Goal: Information Seeking & Learning: Learn about a topic

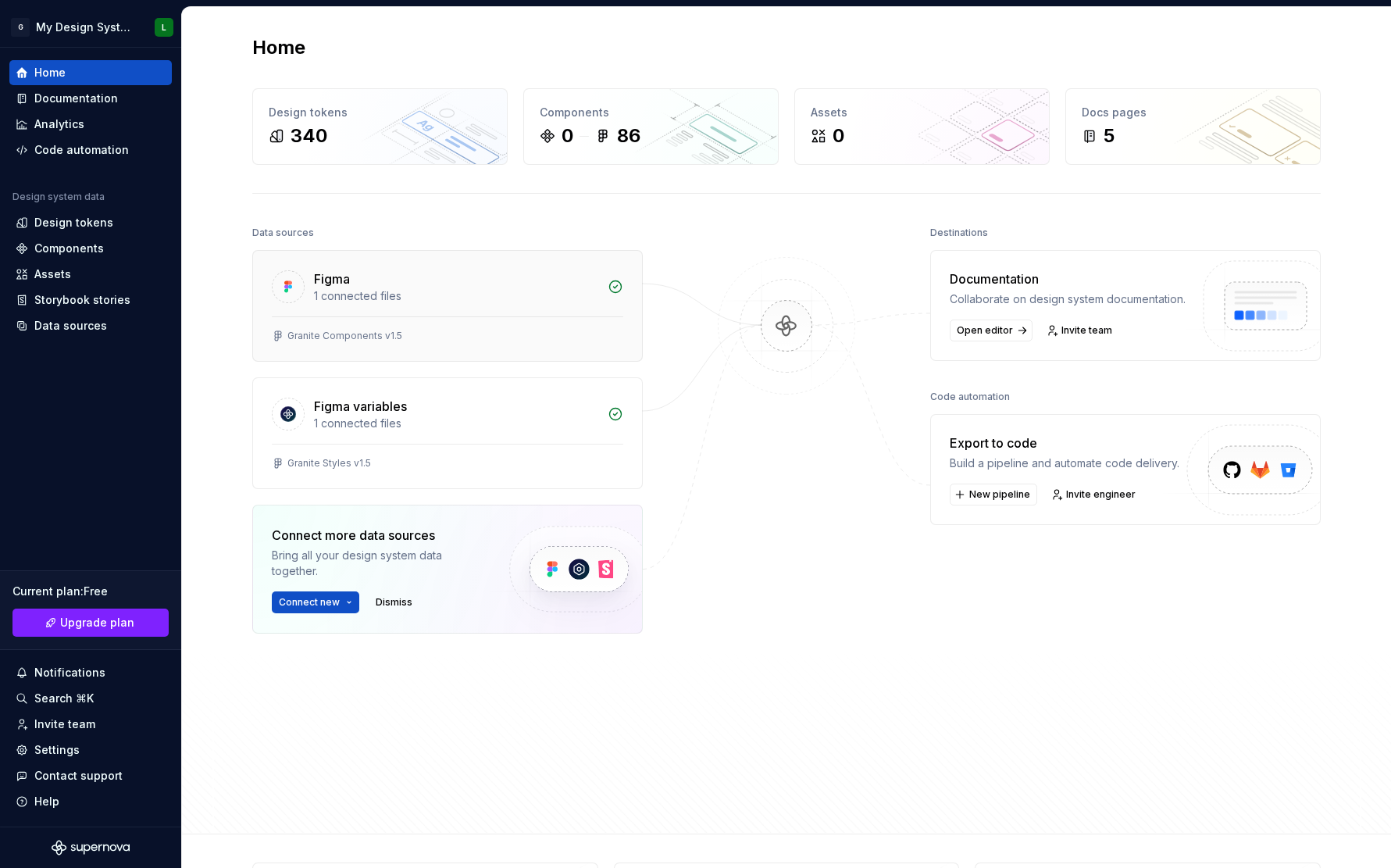
click at [473, 278] on div "Figma" at bounding box center [456, 278] width 284 height 19
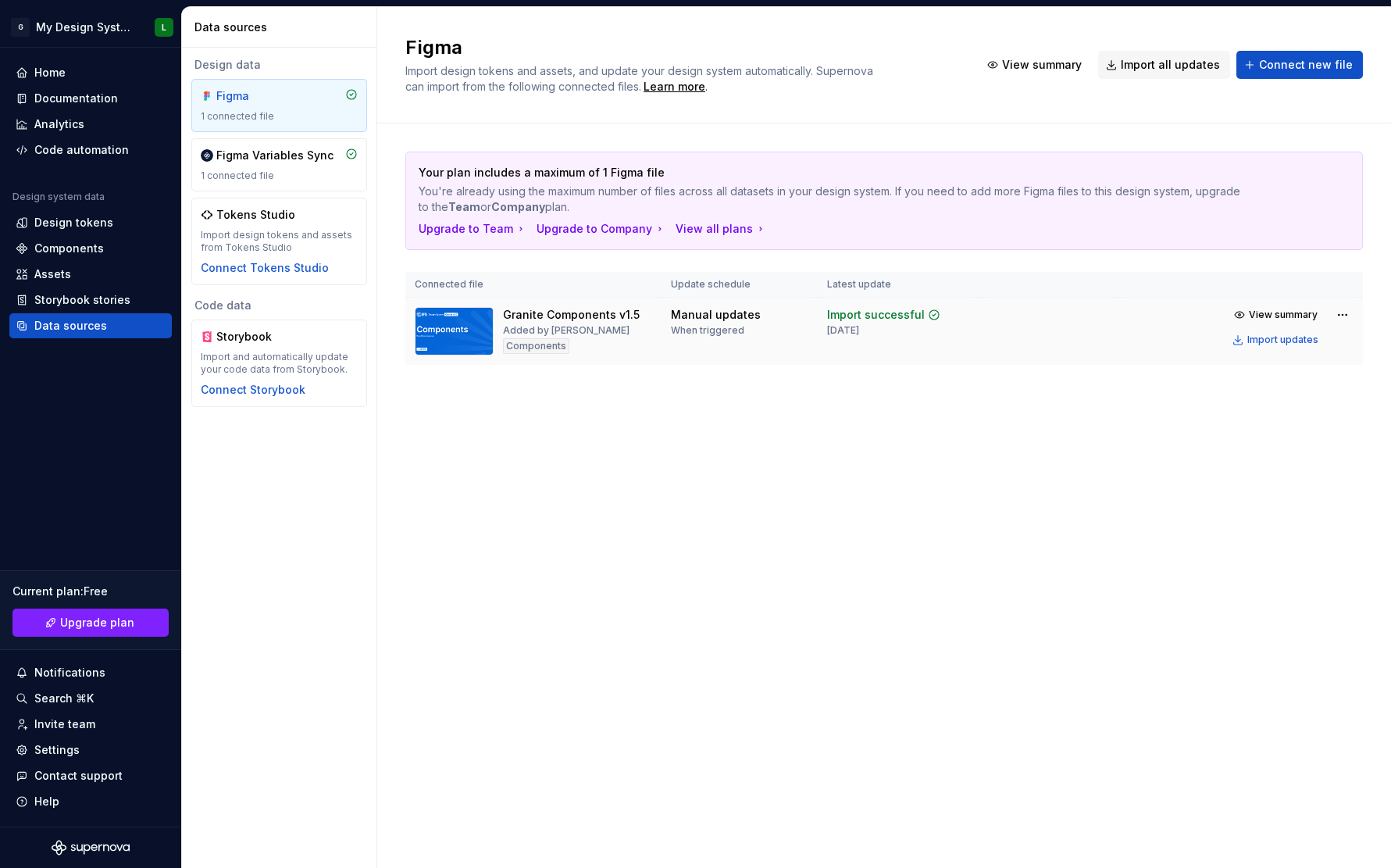
click at [523, 315] on div "Granite Components v1.5" at bounding box center [571, 315] width 137 height 16
click at [450, 338] on img at bounding box center [454, 332] width 79 height 48
click at [83, 101] on div "Documentation" at bounding box center [76, 98] width 84 height 16
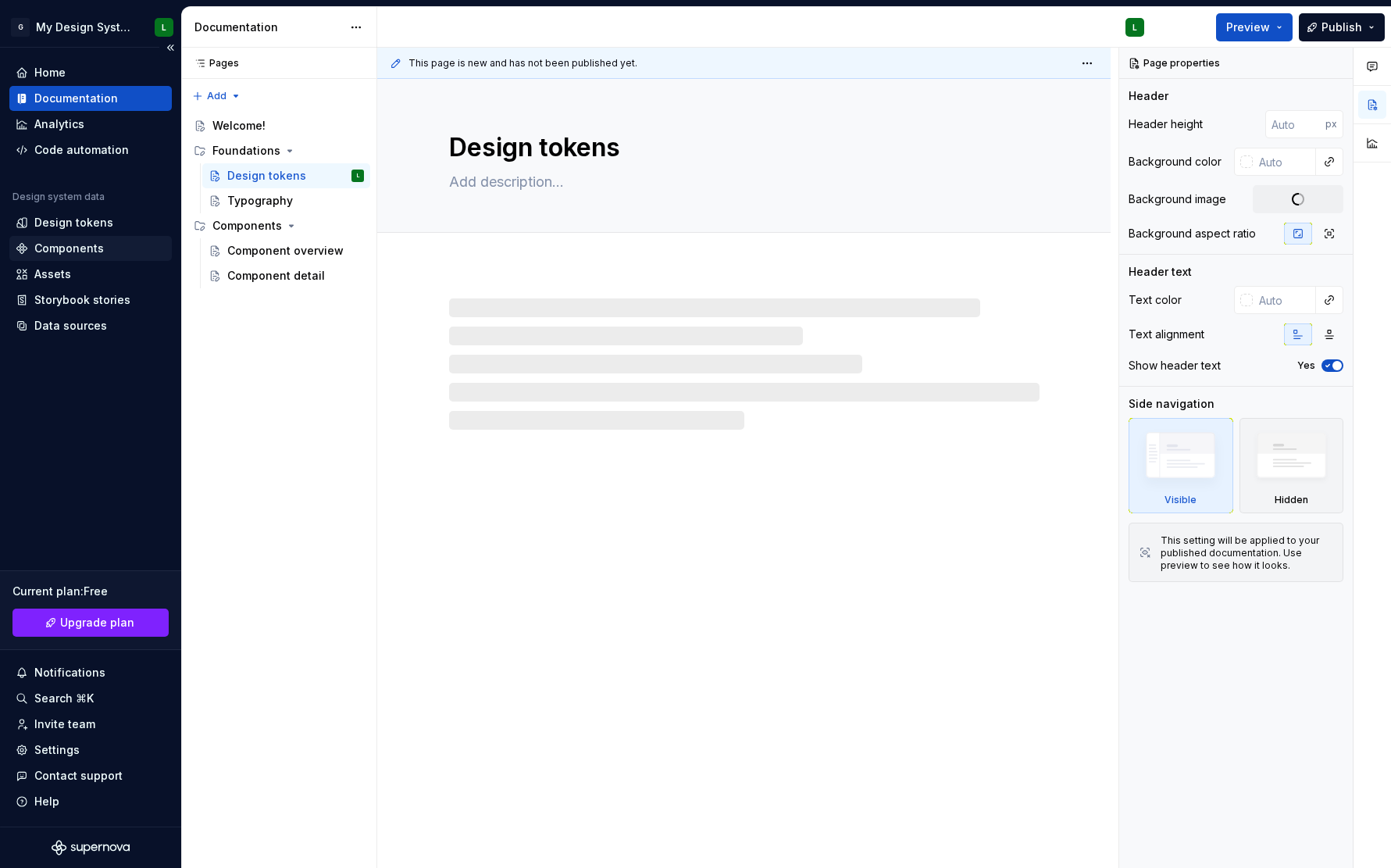
click at [89, 244] on div "Components" at bounding box center [69, 248] width 70 height 16
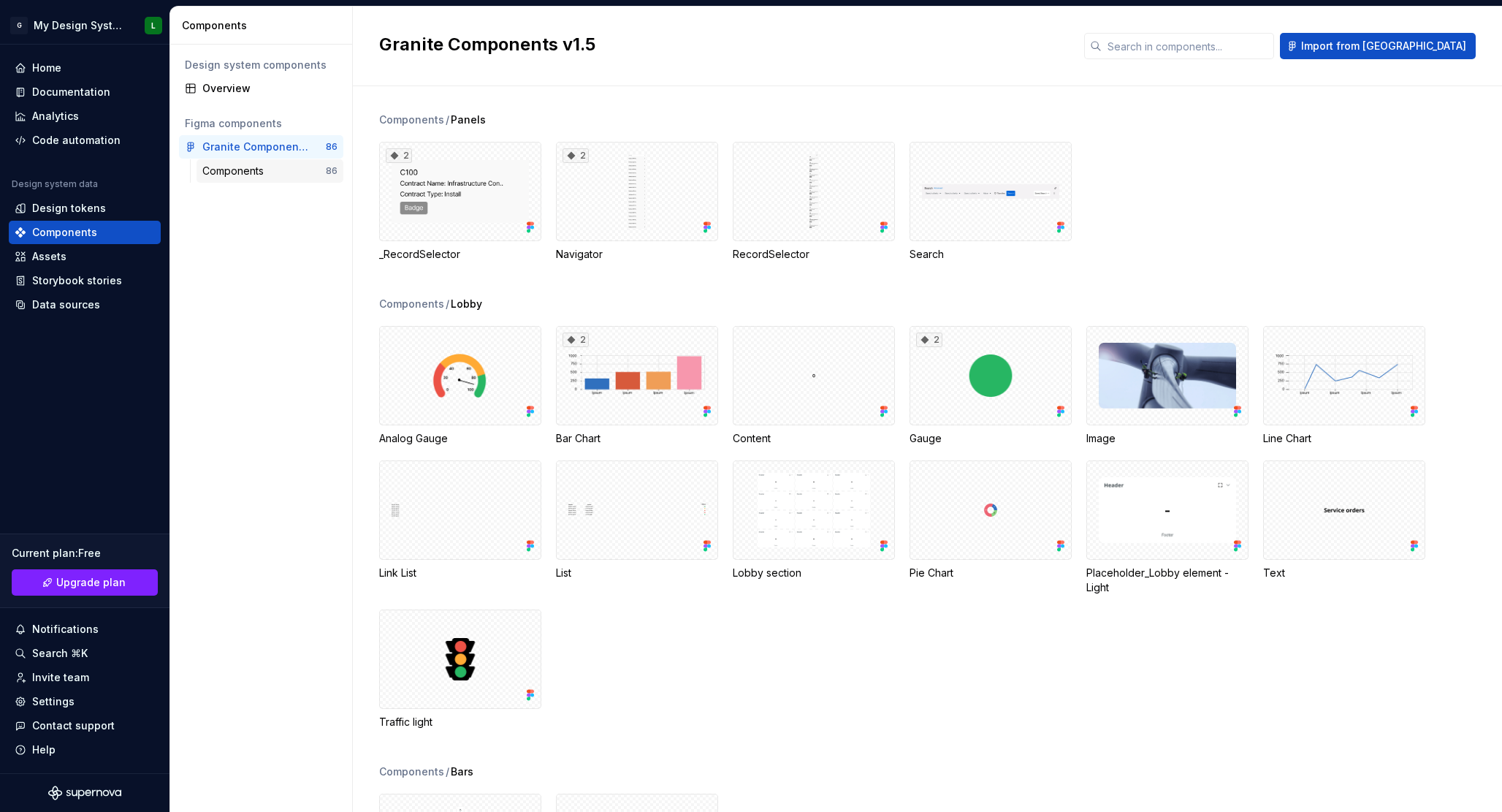
click at [281, 167] on div "Components" at bounding box center [264, 171] width 124 height 15
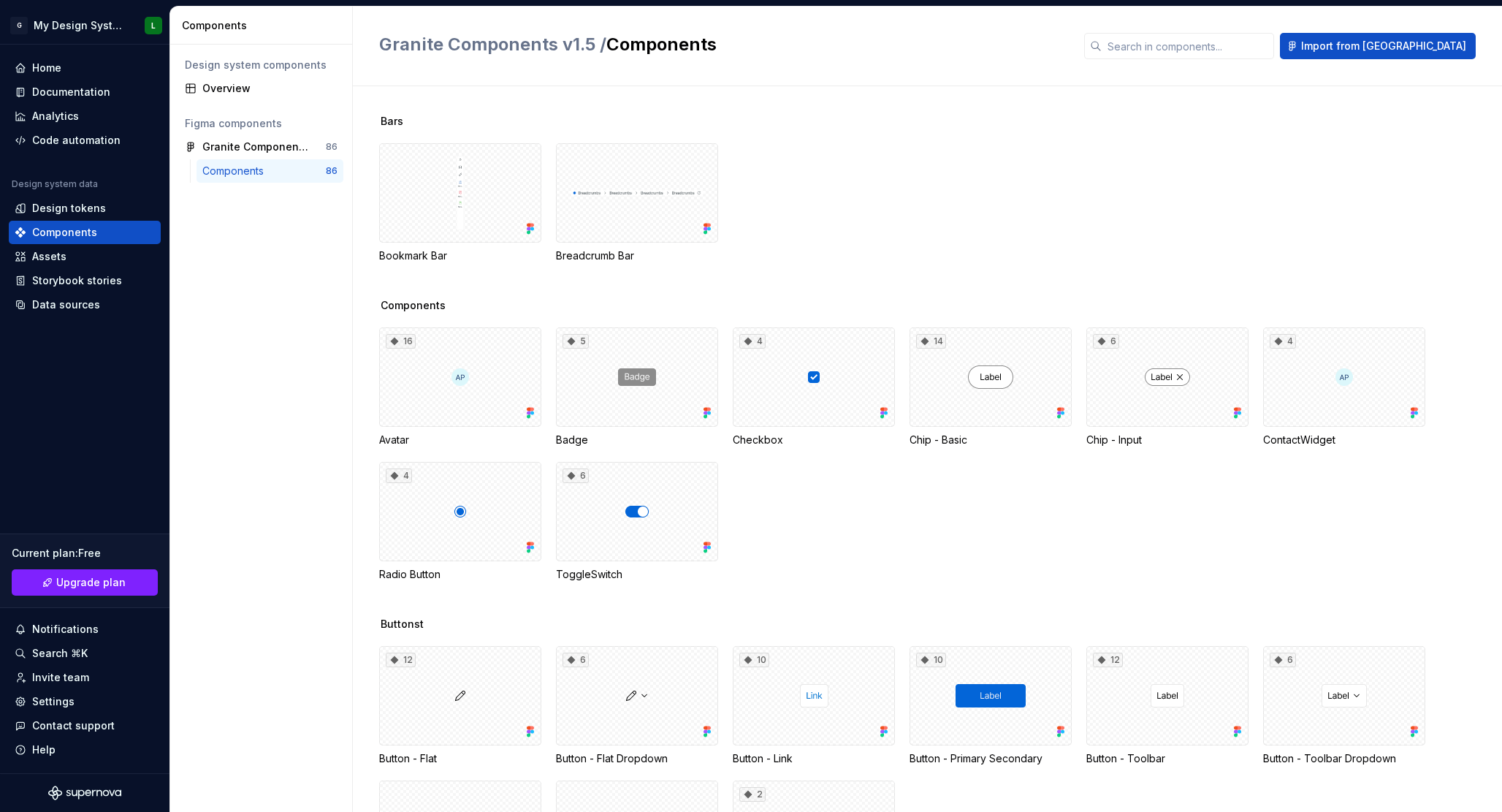
scroll to position [1188, 0]
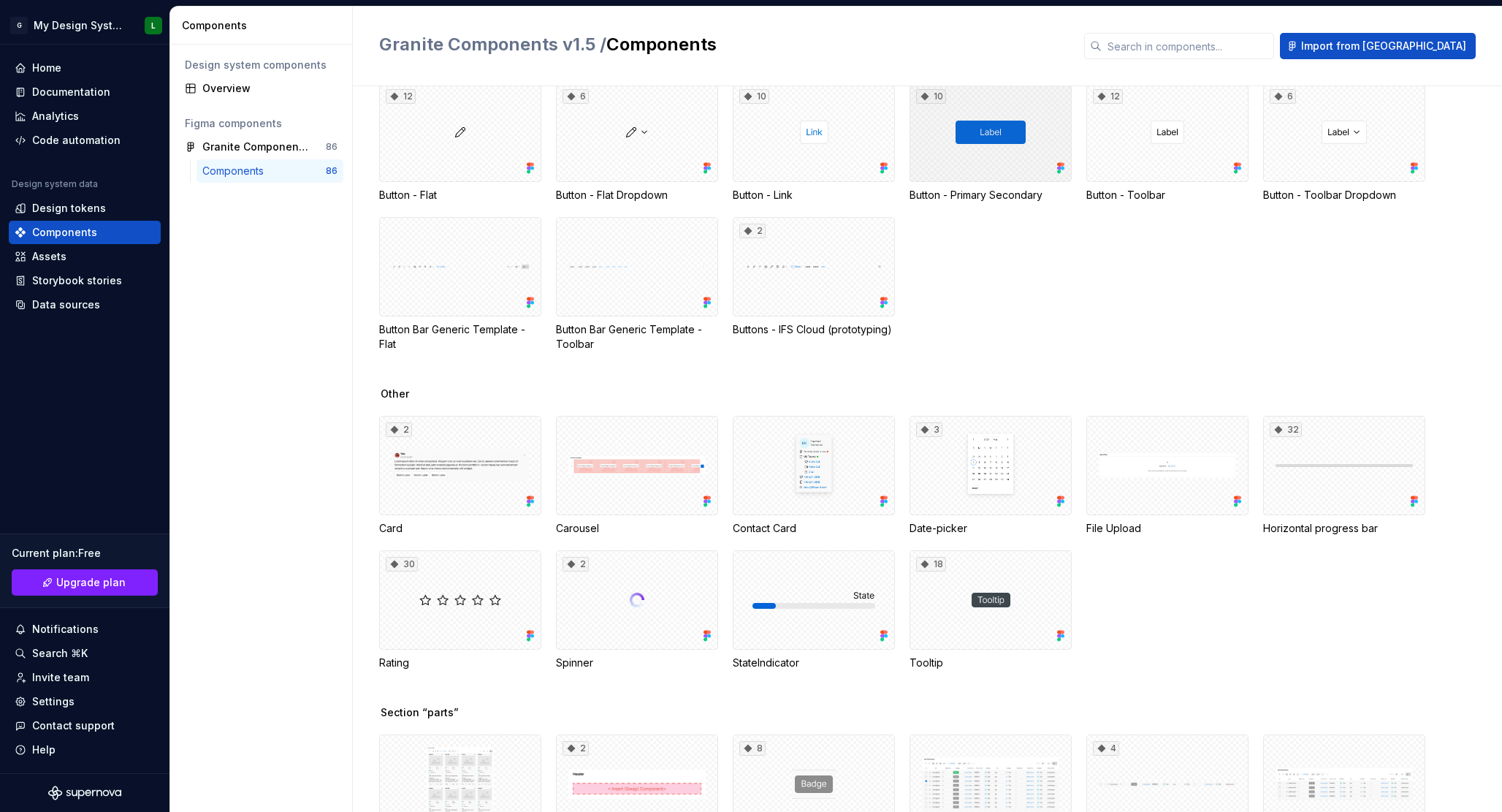
click at [993, 118] on div "10" at bounding box center [991, 132] width 162 height 99
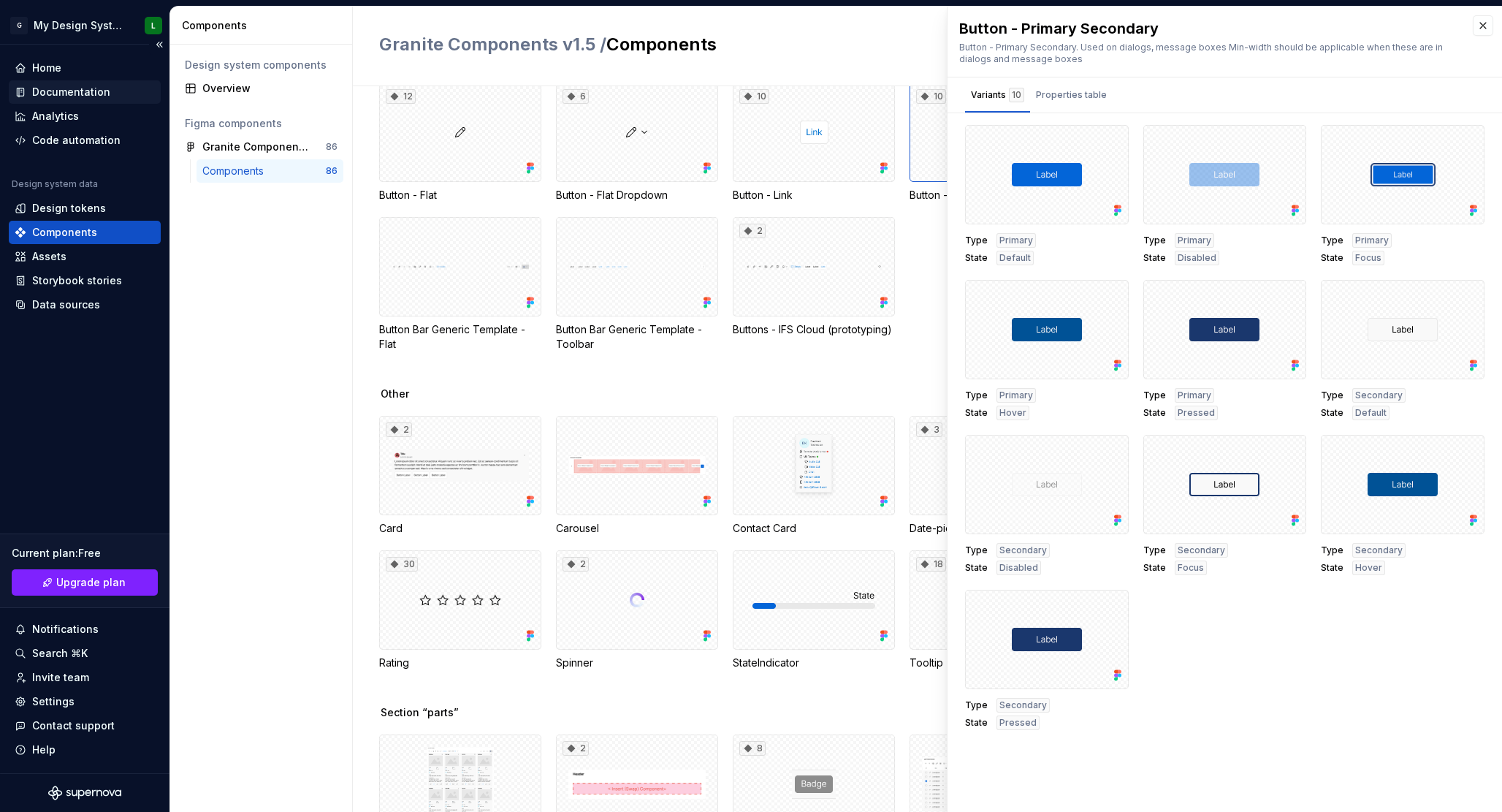
click at [105, 86] on div "Documentation" at bounding box center [71, 91] width 78 height 15
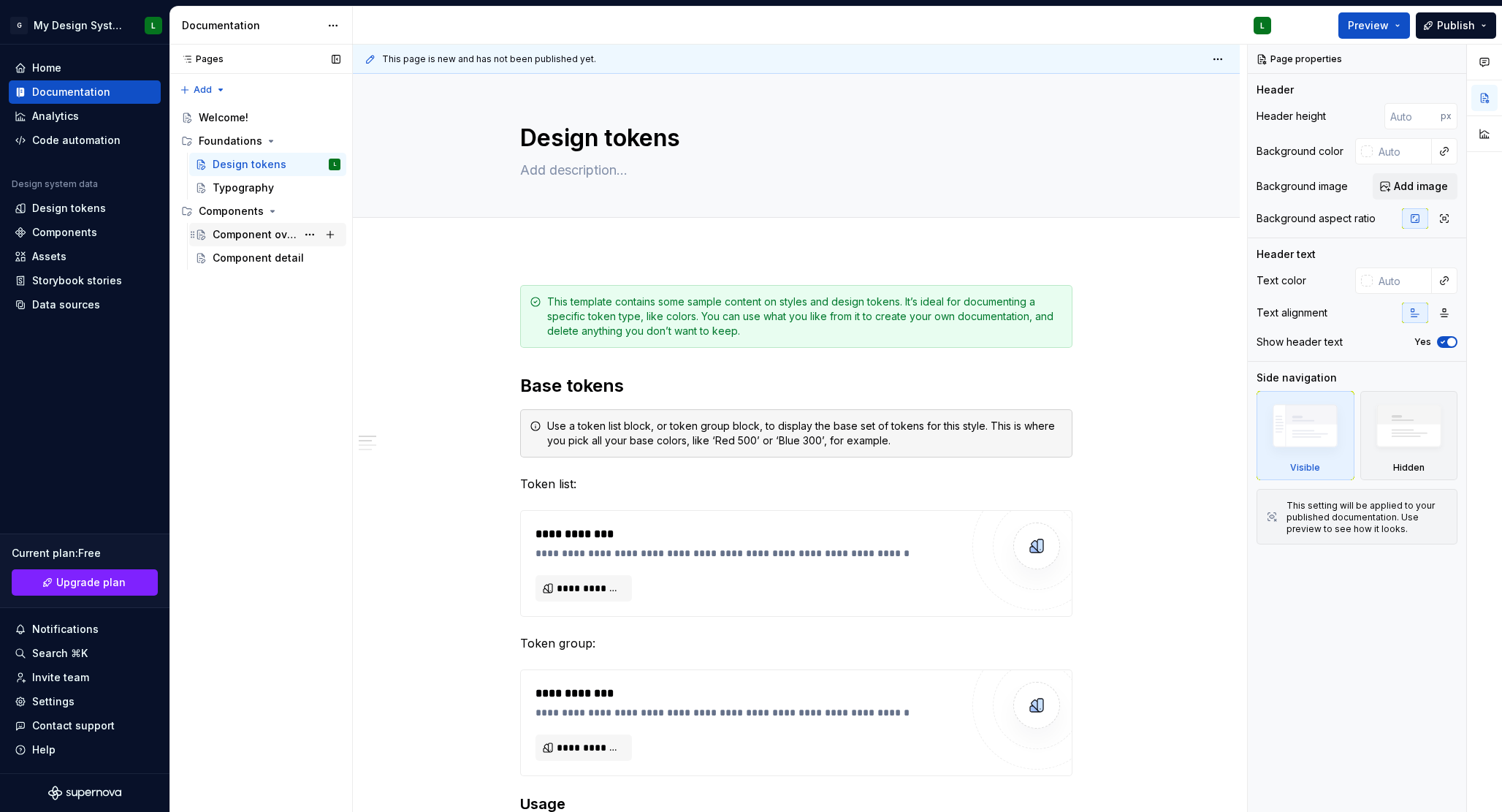
click at [271, 239] on div "Component overview" at bounding box center [254, 234] width 84 height 15
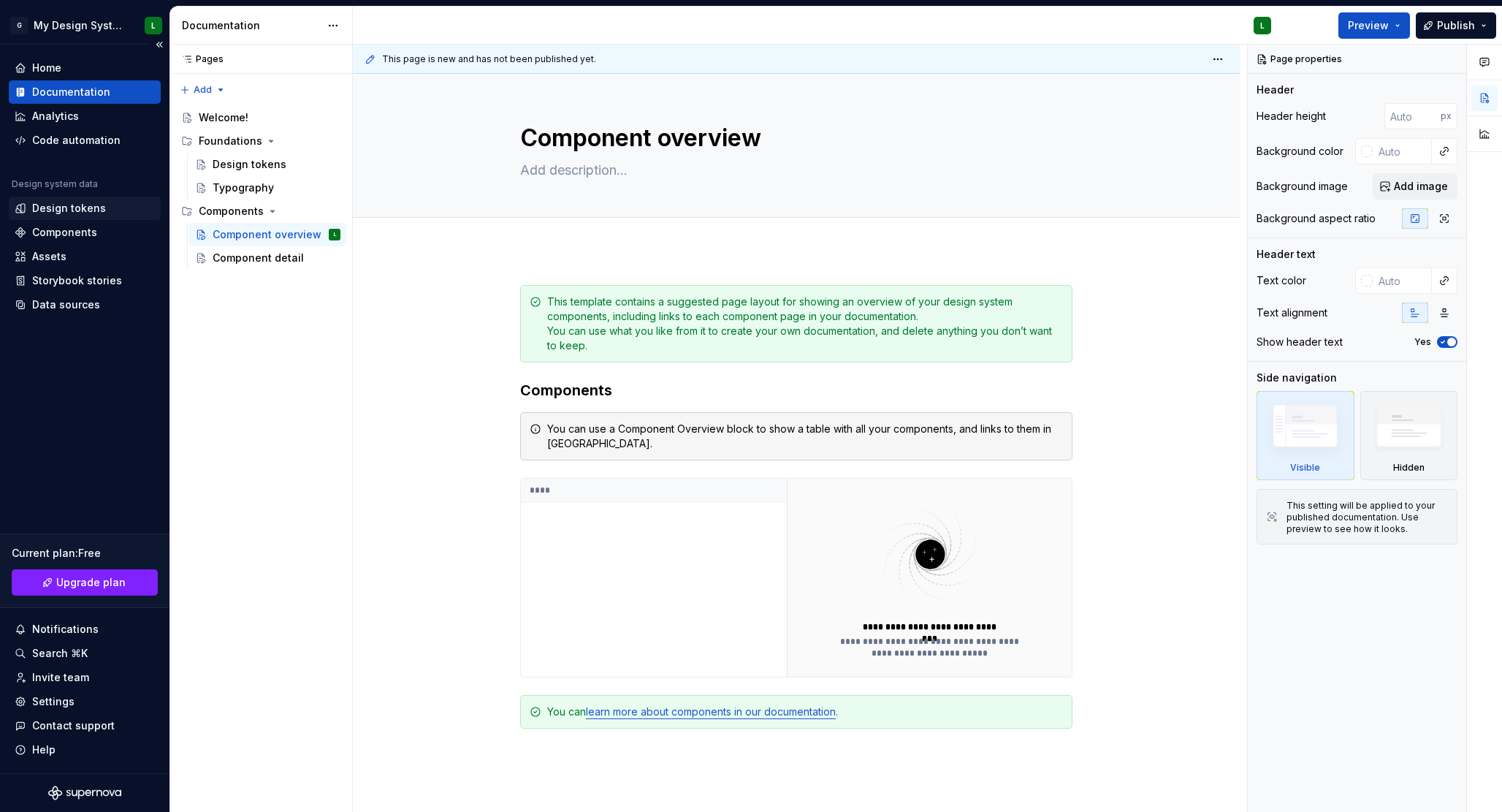
type textarea "*"
click at [84, 208] on div "Design tokens" at bounding box center [69, 208] width 74 height 15
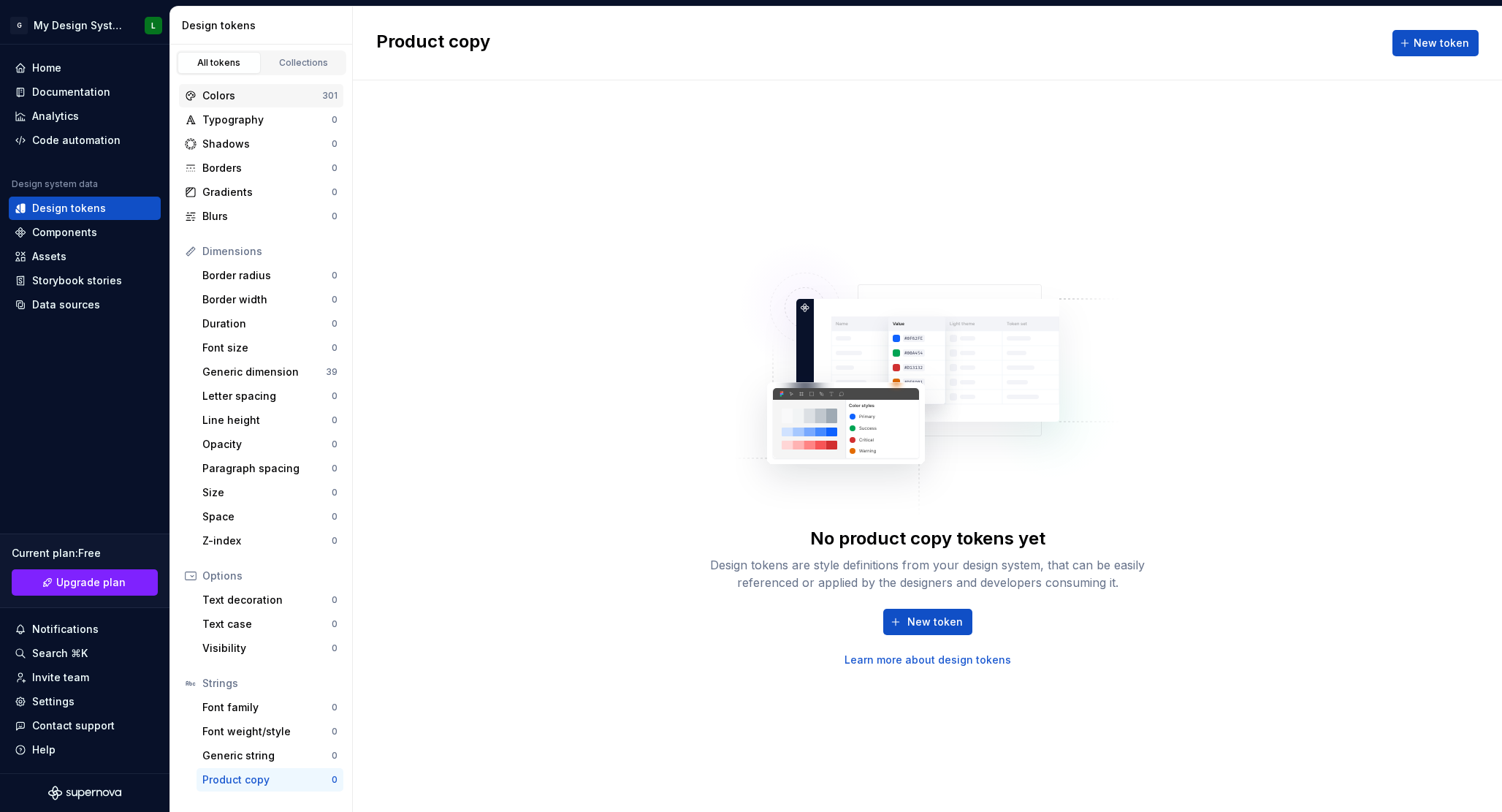
click at [283, 102] on div "Colors" at bounding box center [262, 95] width 120 height 15
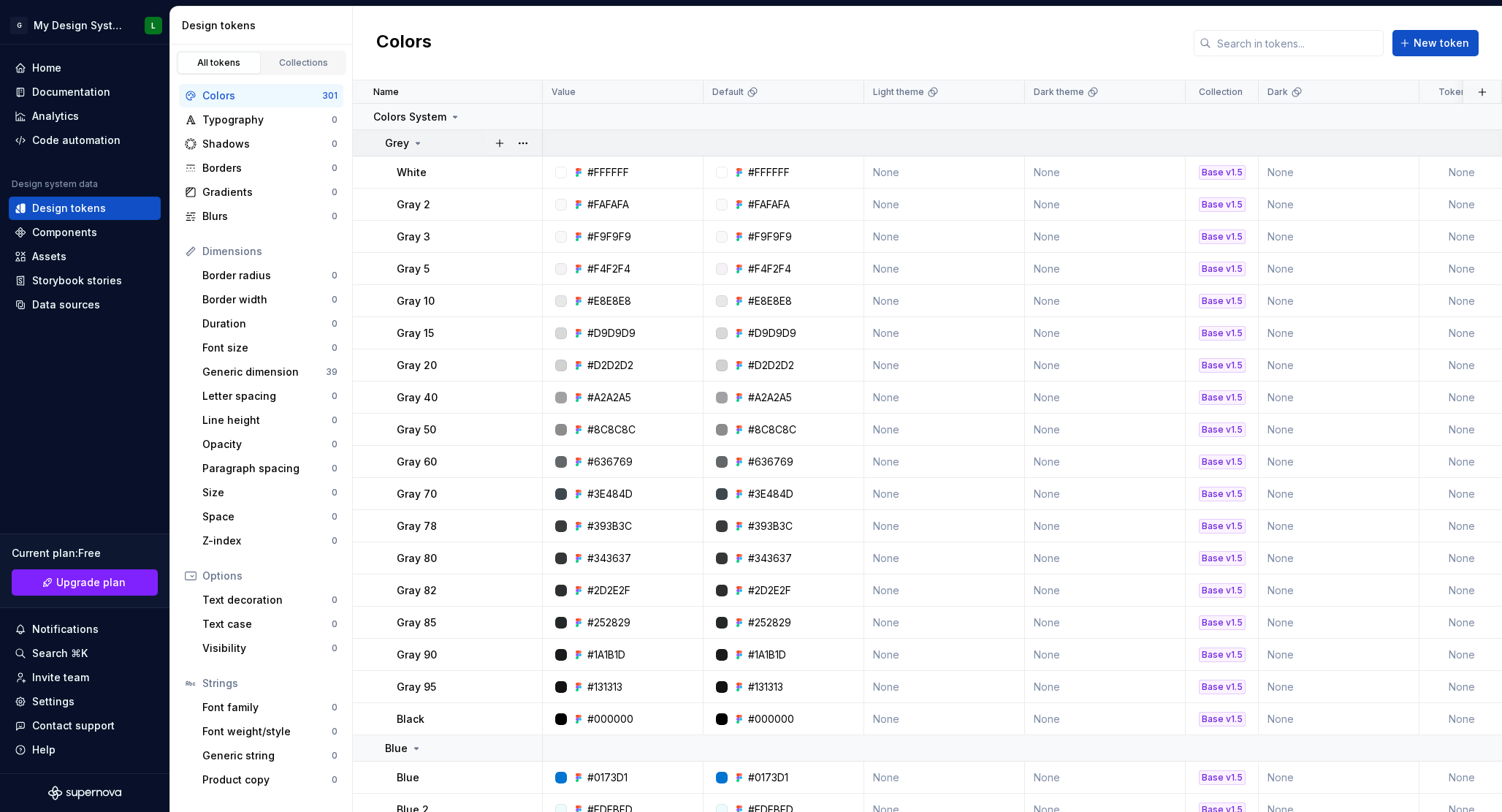
click at [413, 143] on icon at bounding box center [417, 143] width 11 height 11
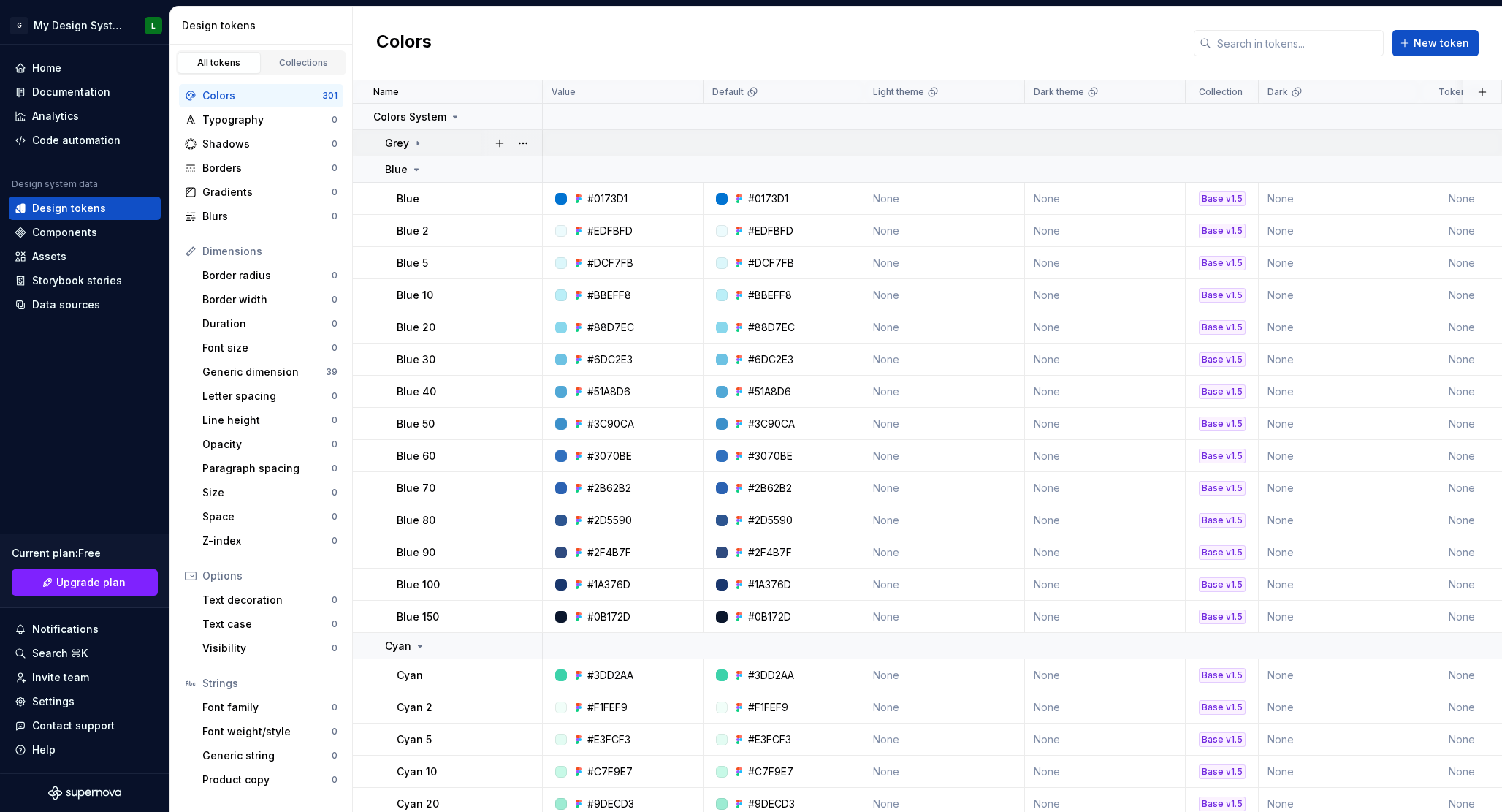
click at [419, 145] on icon at bounding box center [417, 143] width 11 height 11
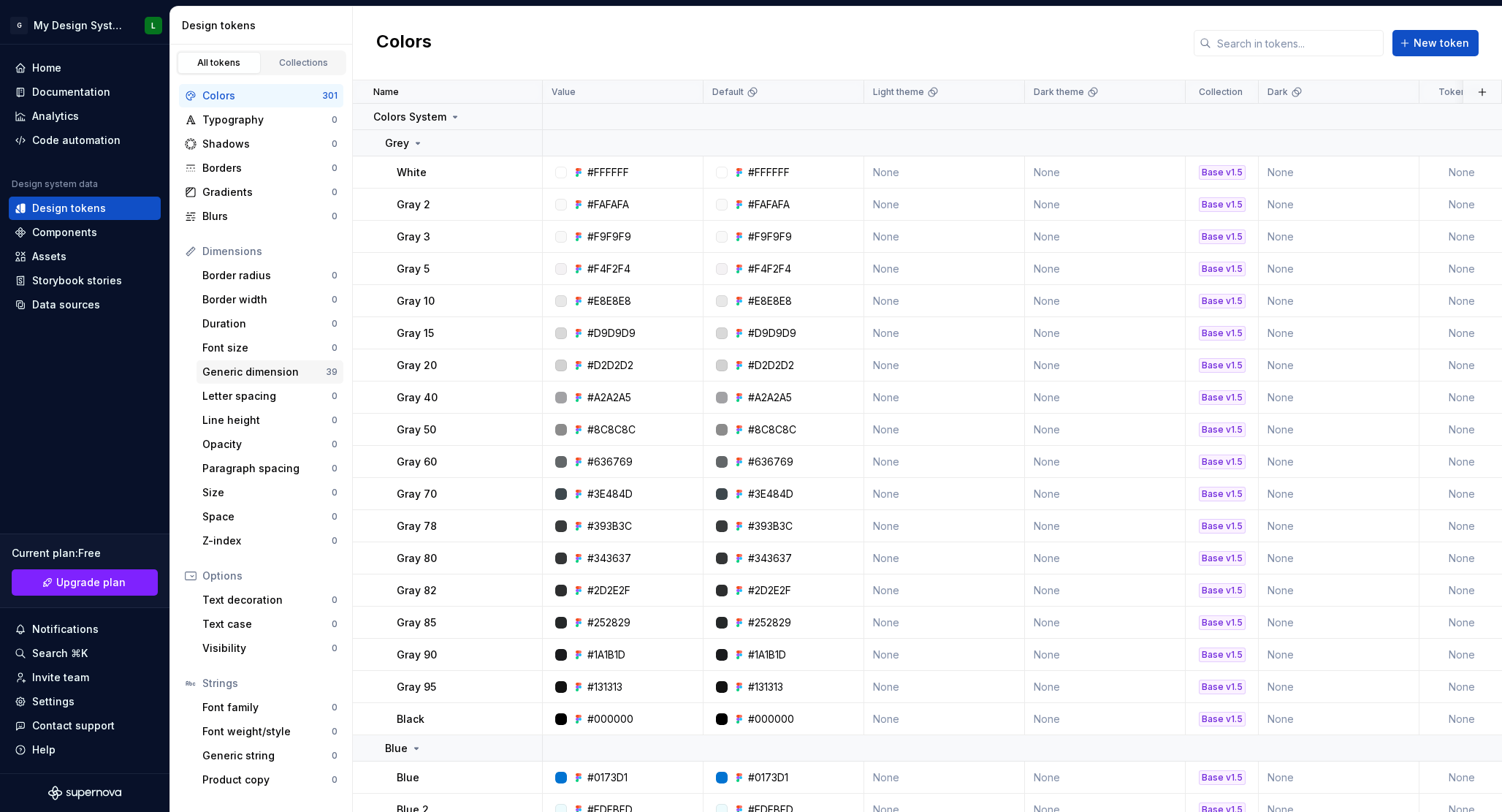
click at [266, 372] on div "Generic dimension" at bounding box center [264, 371] width 124 height 15
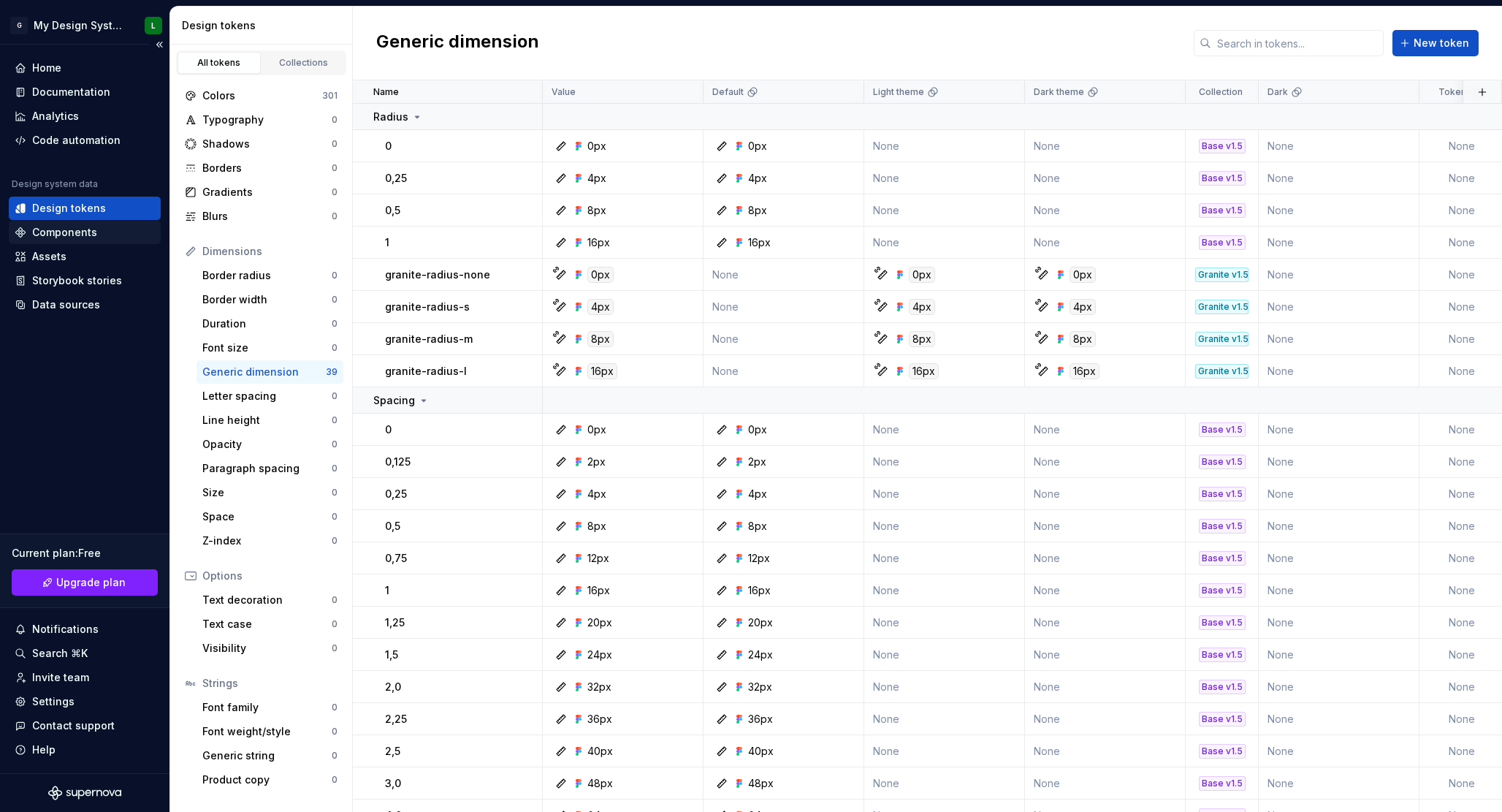
click at [43, 235] on div "Components" at bounding box center [64, 232] width 65 height 15
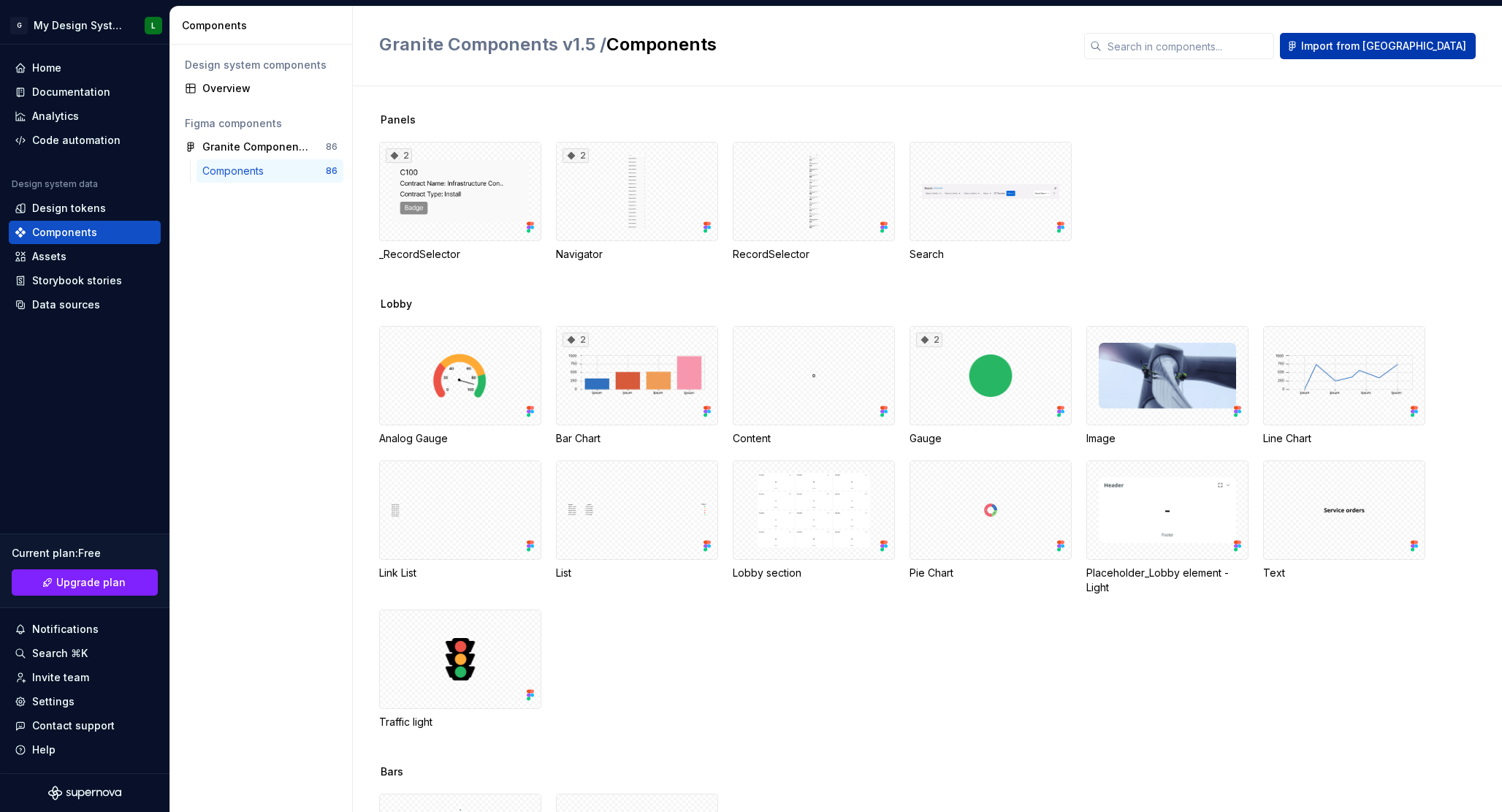
click at [1301, 46] on span "Import from [GEOGRAPHIC_DATA]" at bounding box center [1384, 45] width 166 height 15
